Goal: Communication & Community: Ask a question

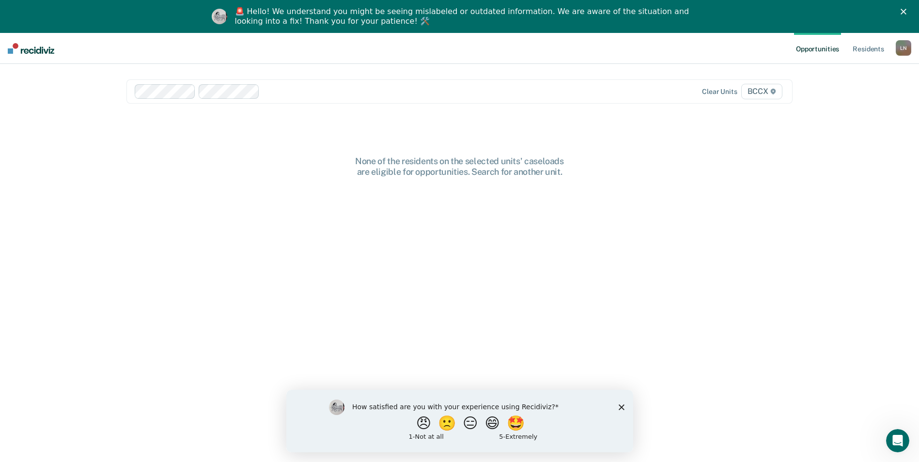
click at [821, 47] on link "Opportunities" at bounding box center [817, 48] width 47 height 31
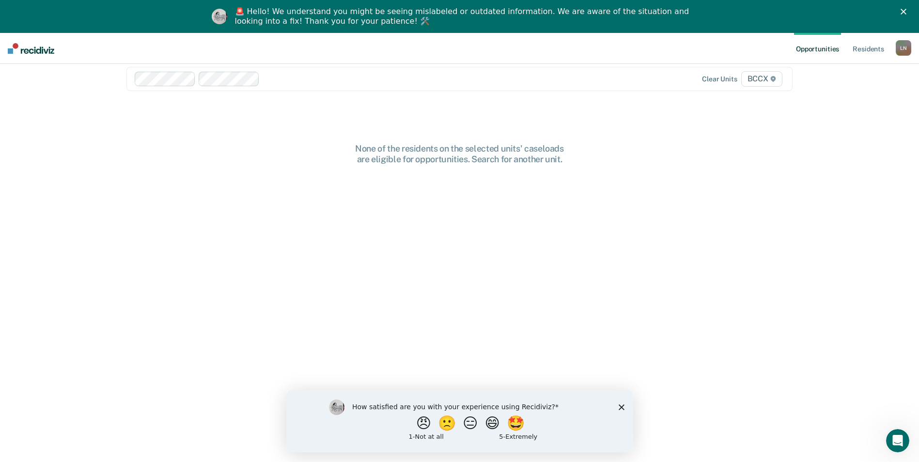
scroll to position [47, 0]
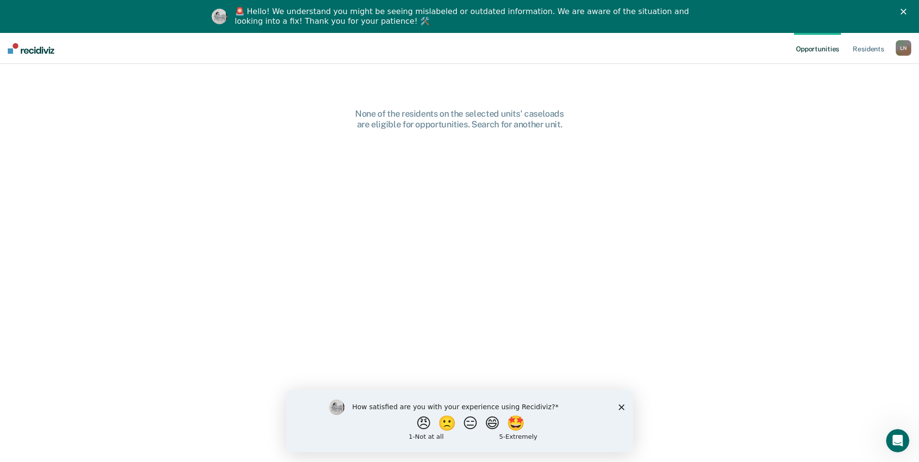
click at [620, 407] on icon "Close survey" at bounding box center [621, 407] width 6 height 6
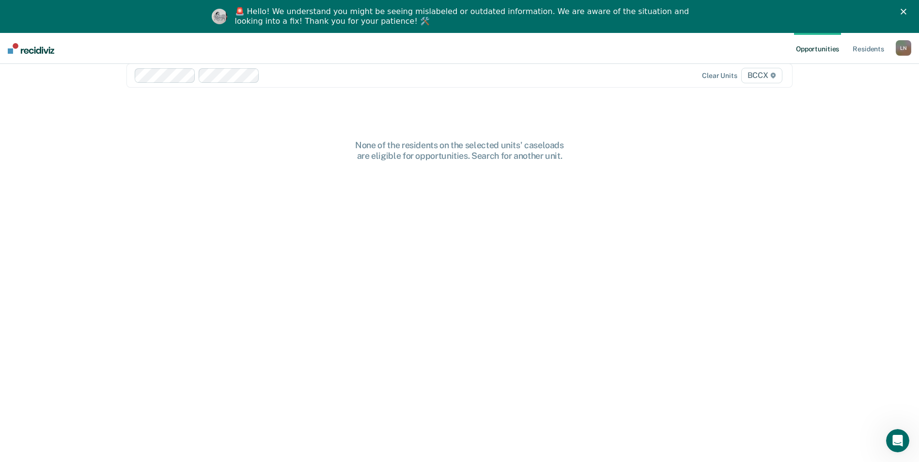
scroll to position [0, 0]
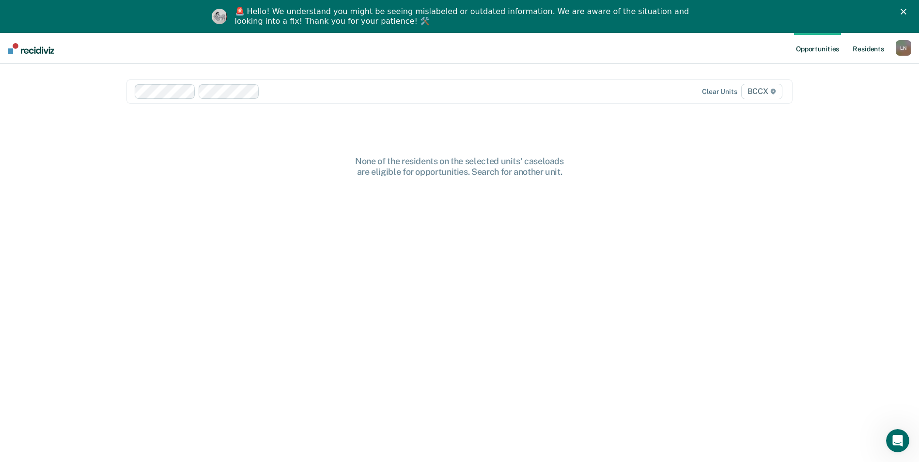
click at [883, 54] on link "Resident s" at bounding box center [868, 48] width 35 height 31
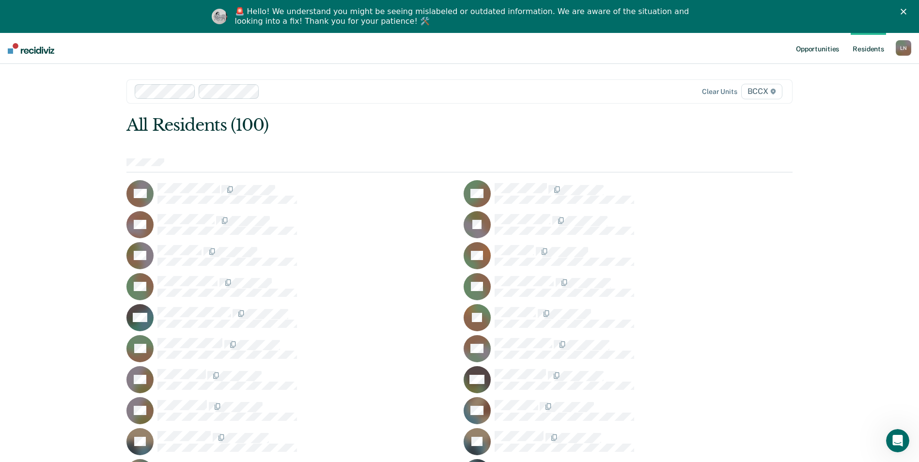
click at [814, 50] on link "Opportunities" at bounding box center [817, 48] width 47 height 31
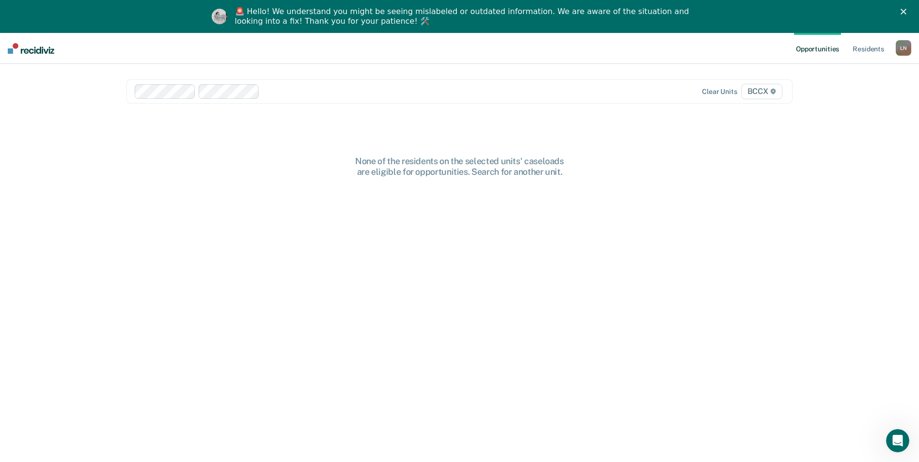
click at [907, 11] on polygon "Close" at bounding box center [904, 12] width 6 height 6
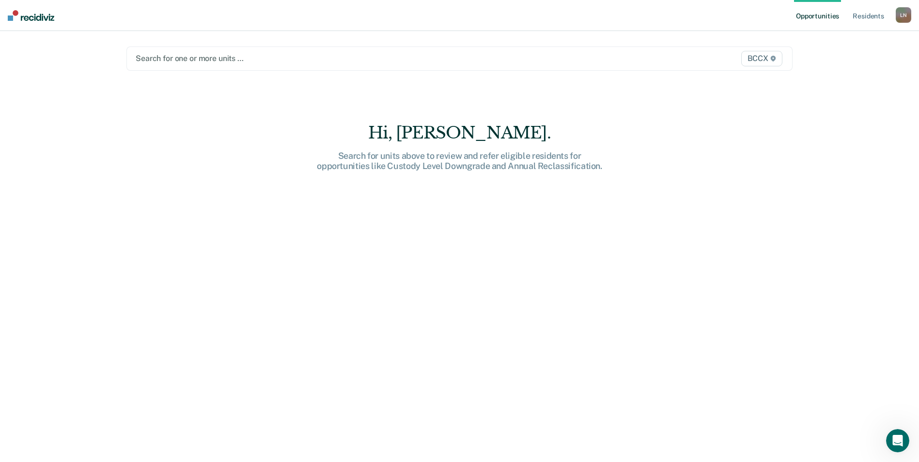
click at [899, 13] on div "L N" at bounding box center [904, 15] width 16 height 16
click at [739, 103] on main "Search for one or more units … BCCX Hi, [PERSON_NAME]. Search for units above t…" at bounding box center [460, 235] width 690 height 408
click at [902, 444] on icon "Open Intercom Messenger" at bounding box center [897, 440] width 16 height 16
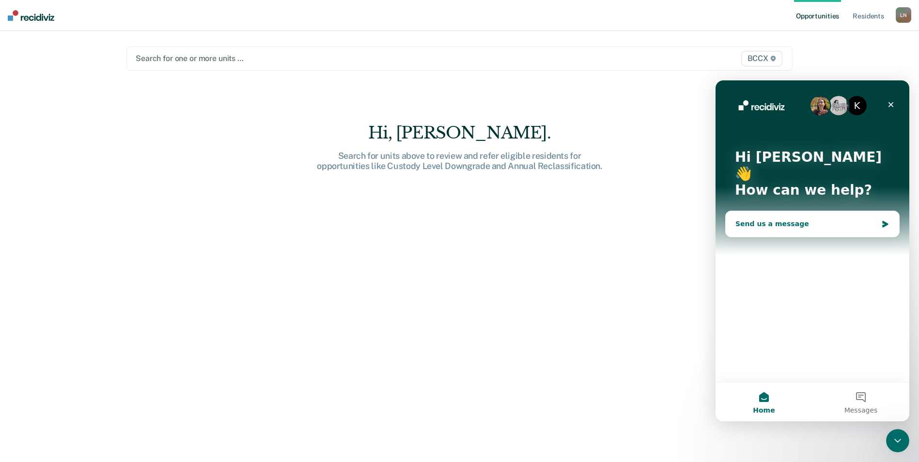
click at [820, 219] on div "Send us a message" at bounding box center [807, 224] width 142 height 10
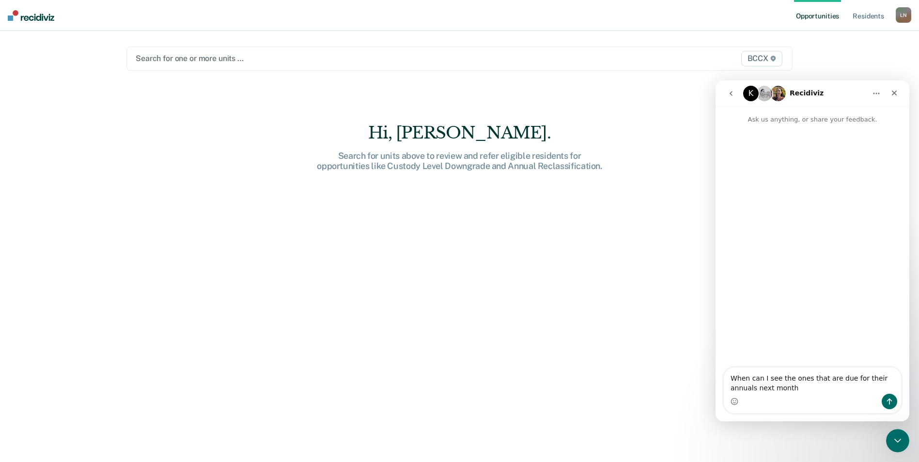
type textarea "When can I see the ones that are due for their annuals next month?"
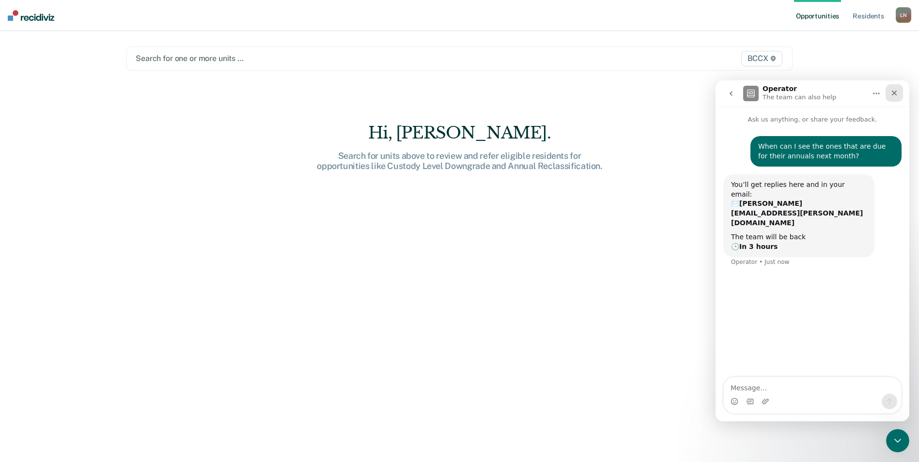
click at [886, 88] on div "Close" at bounding box center [894, 92] width 17 height 17
